Goal: Information Seeking & Learning: Learn about a topic

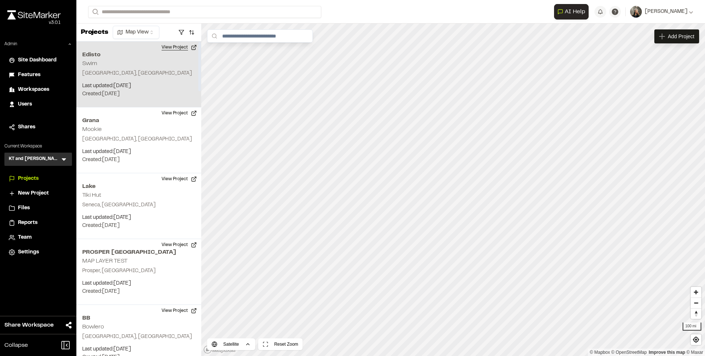
click at [169, 48] on button "View Project" at bounding box center [179, 48] width 44 height 12
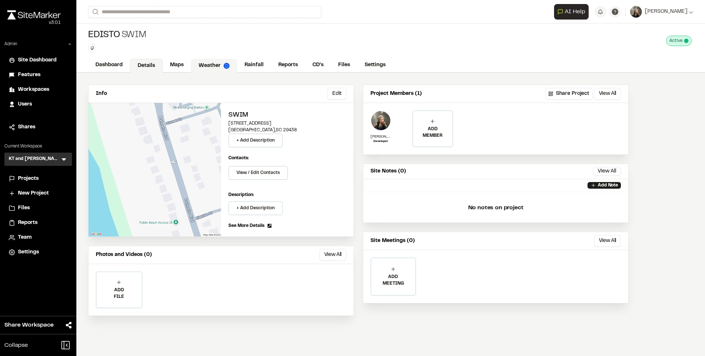
click at [219, 62] on link "Weather" at bounding box center [214, 66] width 46 height 14
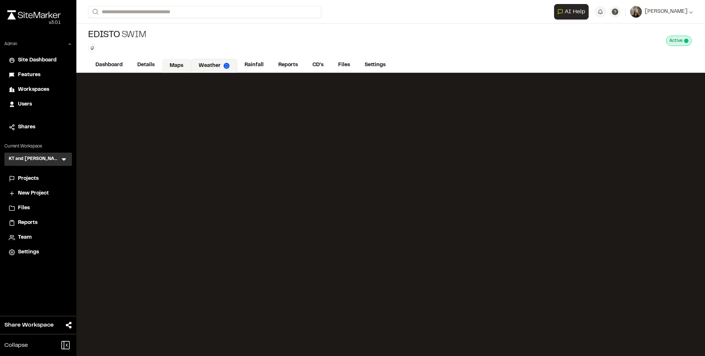
click at [176, 59] on link "Maps" at bounding box center [176, 66] width 29 height 14
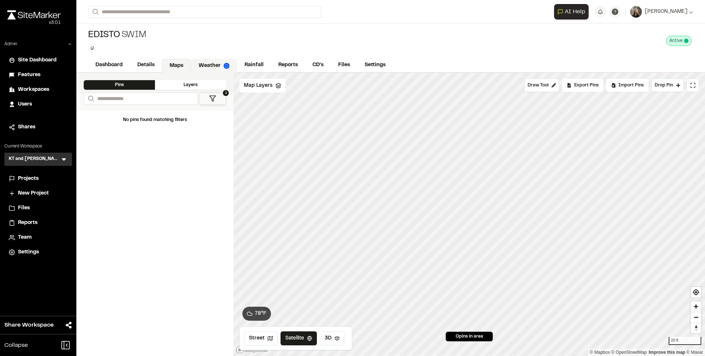
click at [212, 65] on link "Weather" at bounding box center [214, 66] width 46 height 14
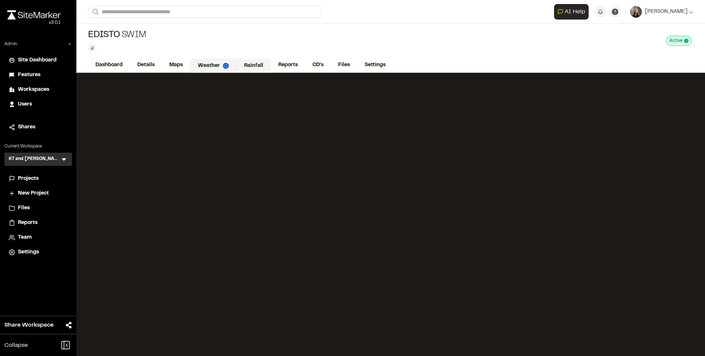
click at [251, 65] on link "Rainfall" at bounding box center [254, 66] width 35 height 14
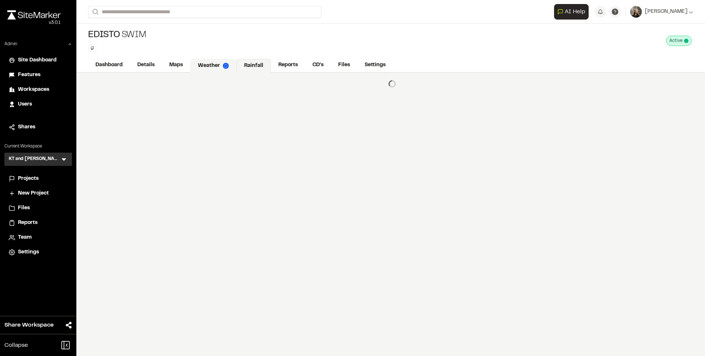
click at [212, 66] on link "Weather" at bounding box center [213, 66] width 46 height 14
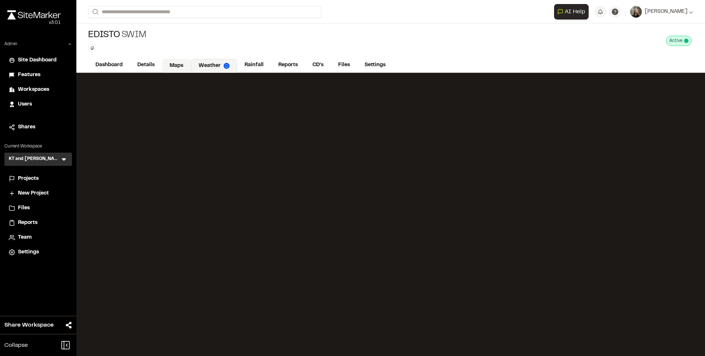
click at [173, 68] on link "Maps" at bounding box center [176, 66] width 29 height 14
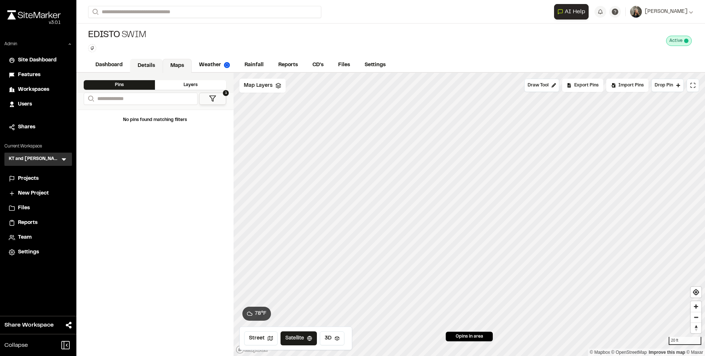
click at [149, 65] on link "Details" at bounding box center [146, 66] width 33 height 14
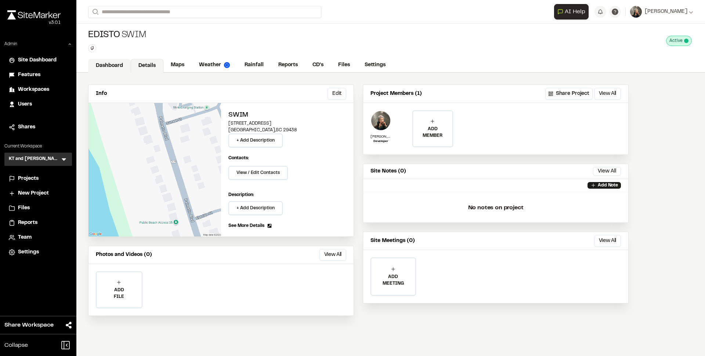
click at [118, 67] on link "Dashboard" at bounding box center [109, 66] width 43 height 14
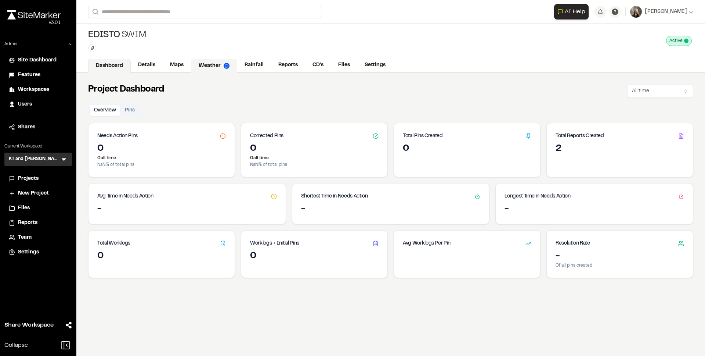
click at [211, 62] on link "Weather" at bounding box center [214, 66] width 46 height 14
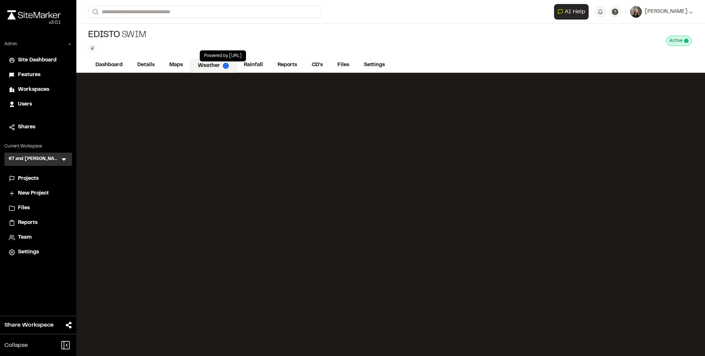
click at [227, 67] on img at bounding box center [226, 66] width 6 height 6
click at [174, 64] on link "Maps" at bounding box center [176, 66] width 29 height 14
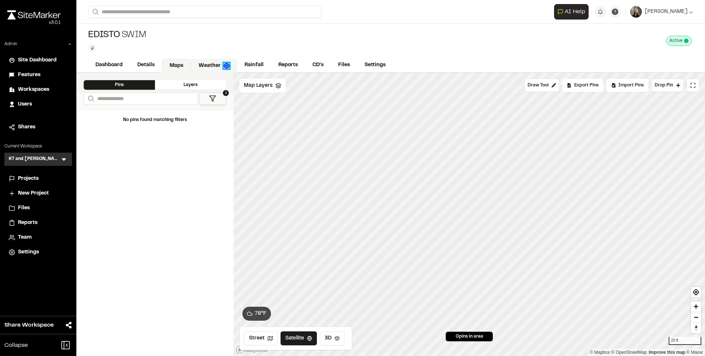
click at [227, 64] on img at bounding box center [227, 66] width 6 height 6
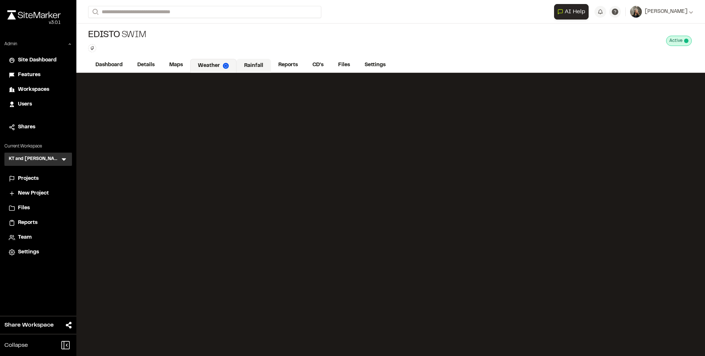
click at [254, 63] on link "Rainfall" at bounding box center [254, 66] width 35 height 14
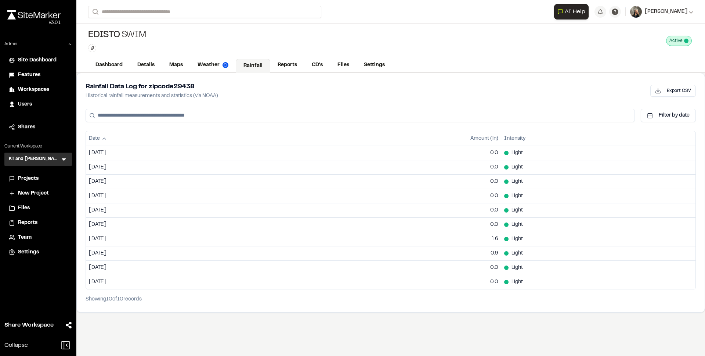
click at [667, 7] on button "Tom Evans" at bounding box center [662, 12] width 63 height 12
click at [594, 51] on div "Edisto Swim Type Enter or comma to add tag. Active Deactivate Edisto Swim ? Thi…" at bounding box center [390, 41] width 629 height 35
click at [28, 75] on span "Features" at bounding box center [29, 75] width 22 height 8
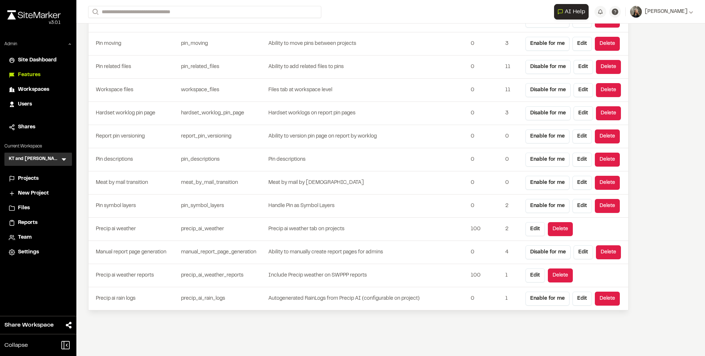
scroll to position [1967, 0]
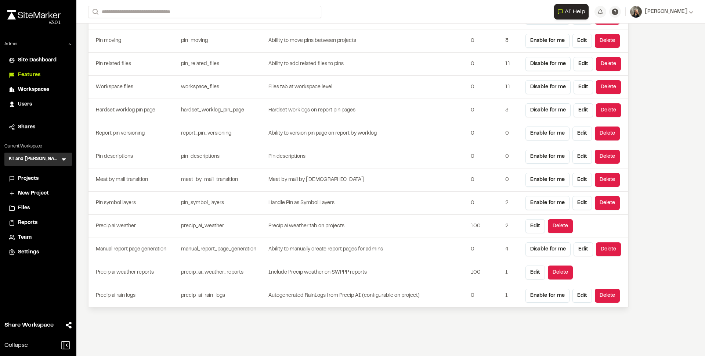
click at [14, 177] on icon at bounding box center [12, 178] width 6 height 7
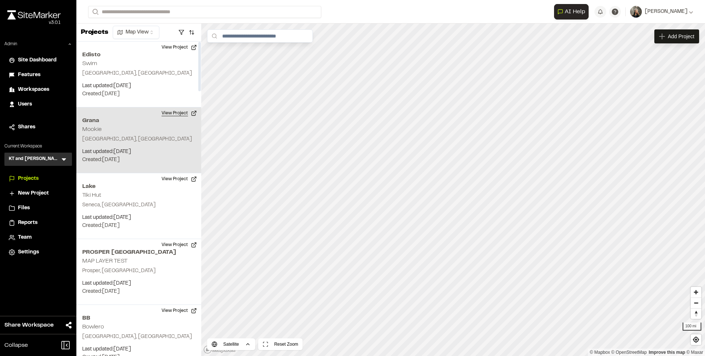
click at [176, 112] on button "View Project" at bounding box center [179, 113] width 44 height 12
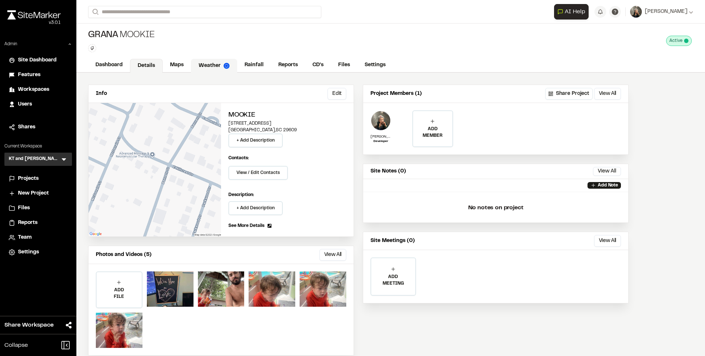
click at [210, 67] on link "Weather" at bounding box center [214, 66] width 46 height 14
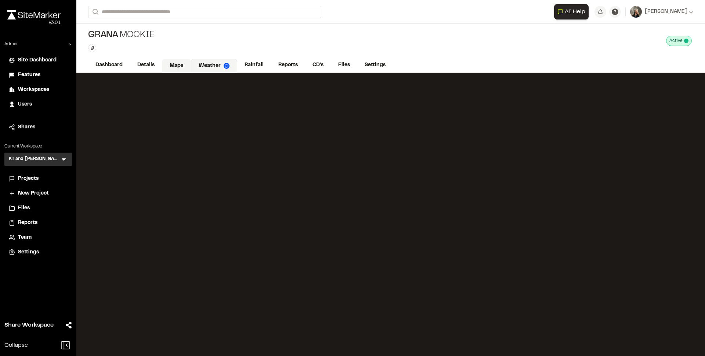
click at [183, 65] on link "Maps" at bounding box center [176, 66] width 29 height 14
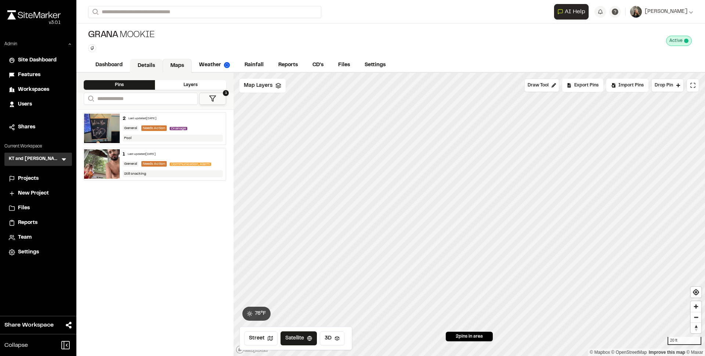
click at [150, 65] on link "Details" at bounding box center [146, 66] width 33 height 14
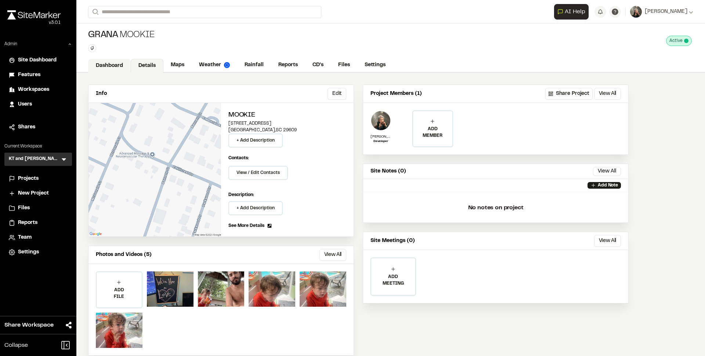
click at [103, 66] on link "Dashboard" at bounding box center [109, 66] width 43 height 14
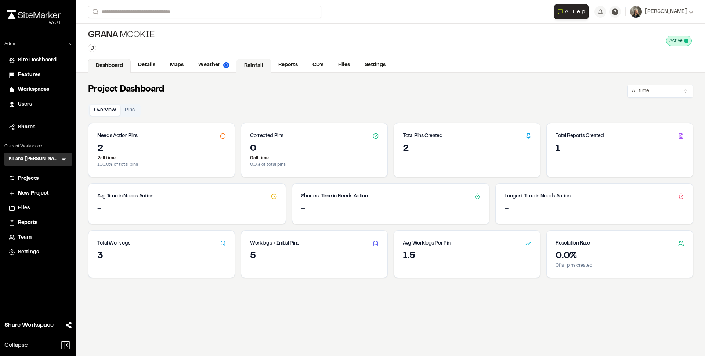
click at [257, 64] on link "Rainfall" at bounding box center [254, 66] width 35 height 14
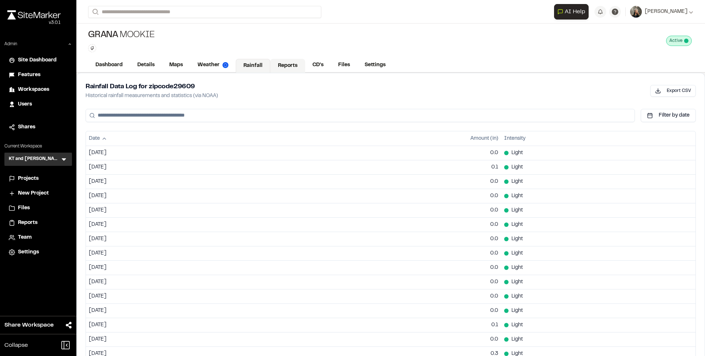
click at [290, 65] on link "Reports" at bounding box center [287, 66] width 35 height 14
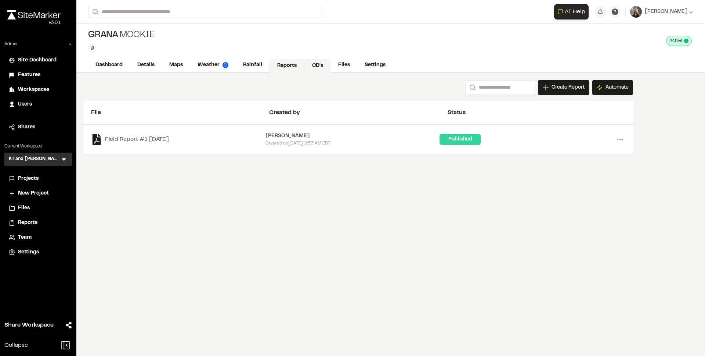
click at [324, 67] on link "CD's" at bounding box center [318, 66] width 26 height 14
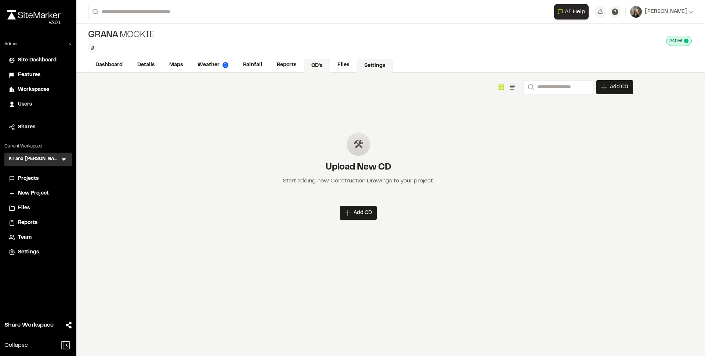
click at [363, 65] on link "Settings" at bounding box center [375, 66] width 36 height 14
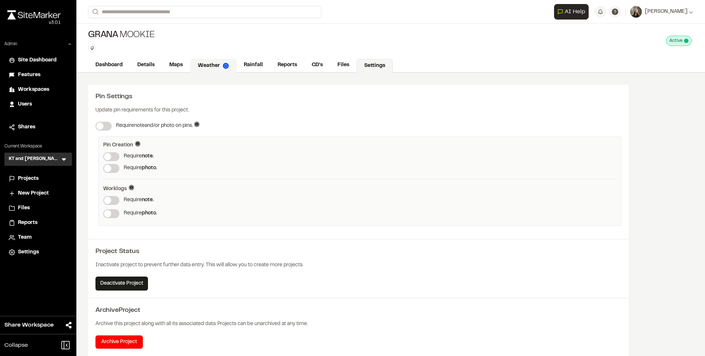
click at [207, 67] on link "Weather" at bounding box center [213, 66] width 46 height 14
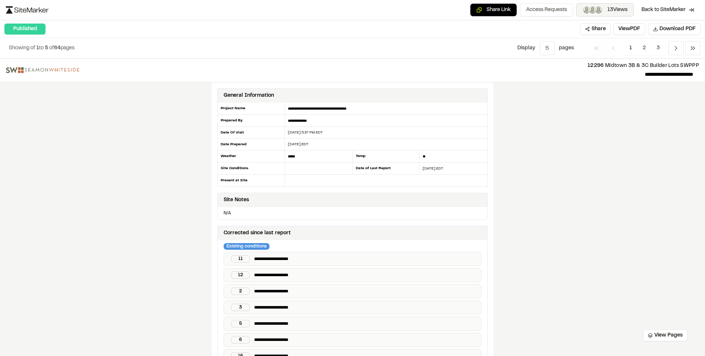
click at [613, 5] on button "13 Views" at bounding box center [606, 9] width 58 height 13
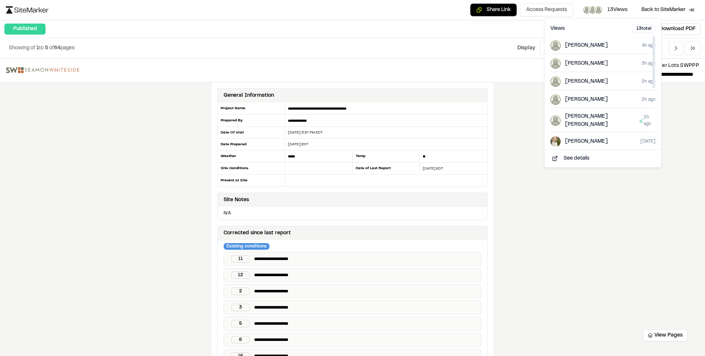
click at [522, 111] on div "**********" at bounding box center [352, 206] width 705 height 297
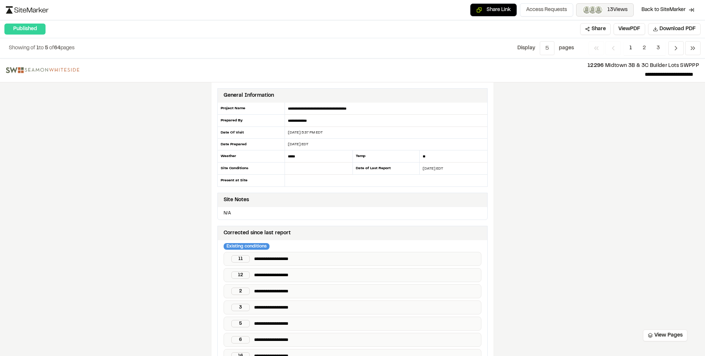
click at [616, 11] on span "13 Views" at bounding box center [618, 10] width 20 height 8
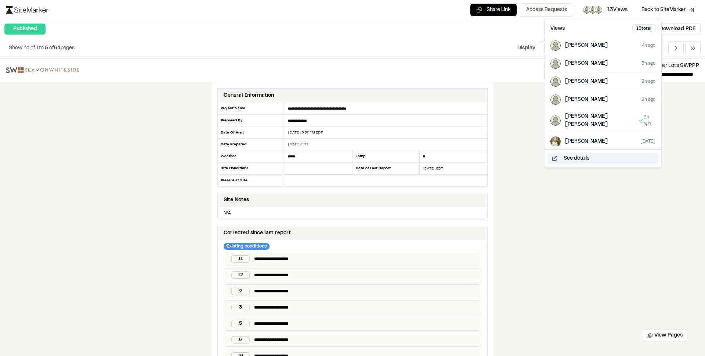
click at [579, 159] on button "See details" at bounding box center [603, 158] width 111 height 12
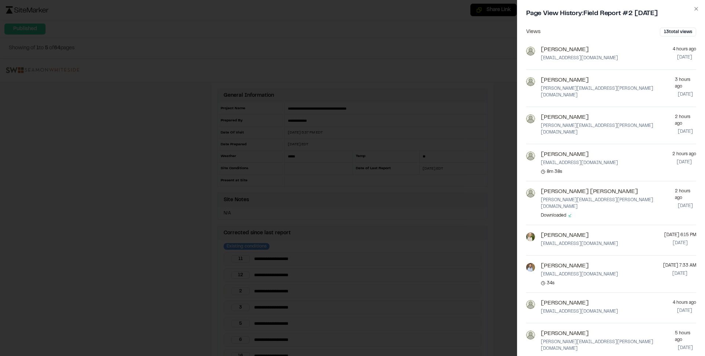
click at [471, 71] on div at bounding box center [352, 178] width 705 height 356
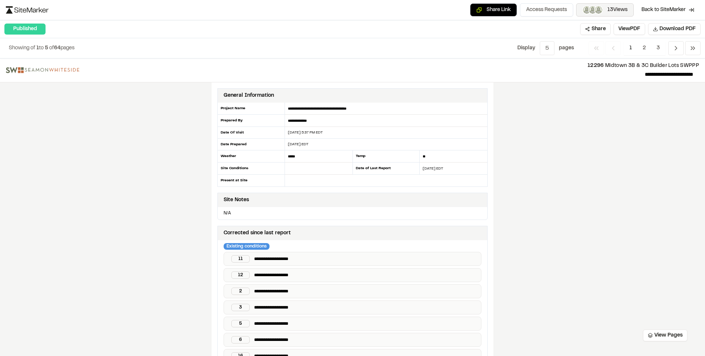
click at [604, 7] on button "13 Views" at bounding box center [606, 9] width 58 height 13
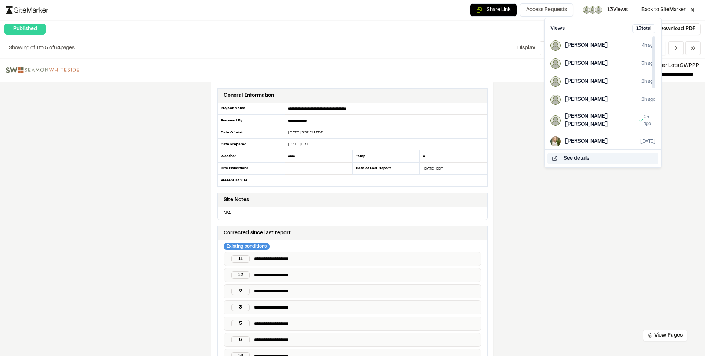
click at [582, 157] on button "See details" at bounding box center [603, 158] width 111 height 12
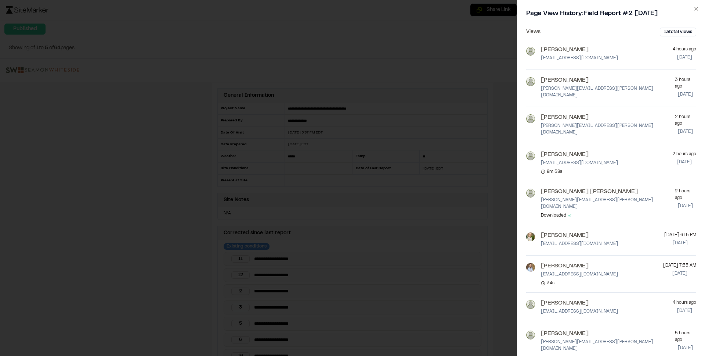
click at [455, 53] on div at bounding box center [352, 178] width 705 height 356
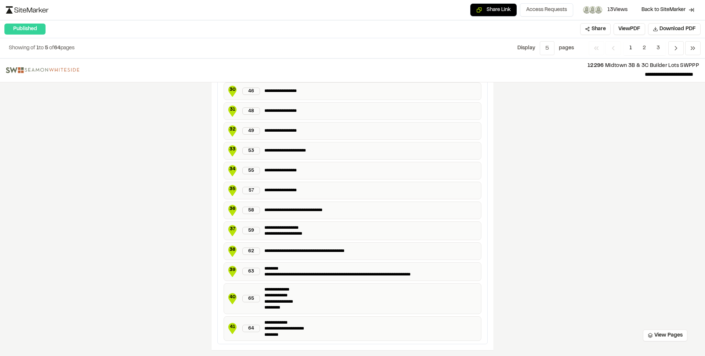
scroll to position [1275, 0]
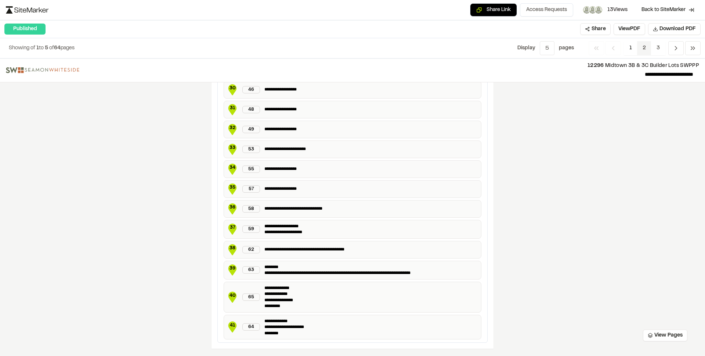
click at [644, 49] on span "2" at bounding box center [645, 48] width 14 height 14
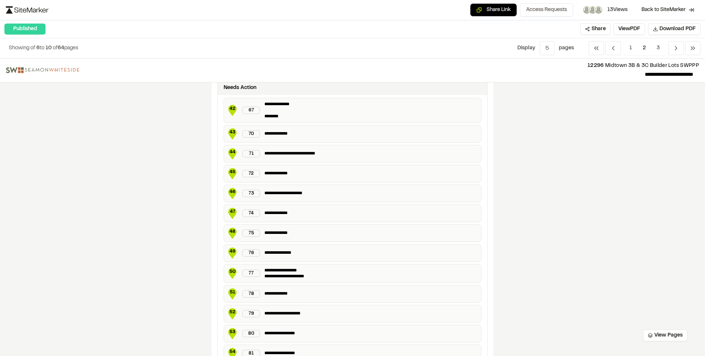
scroll to position [0, 0]
